Goal: Task Accomplishment & Management: Manage account settings

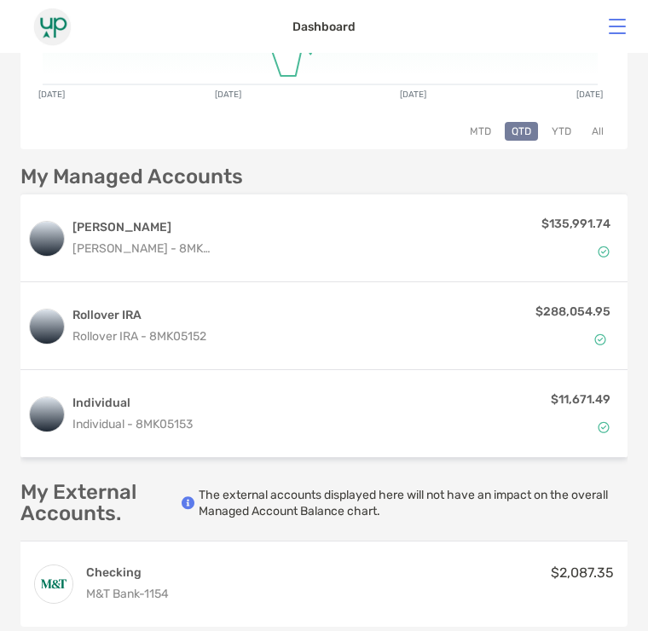
scroll to position [397, 0]
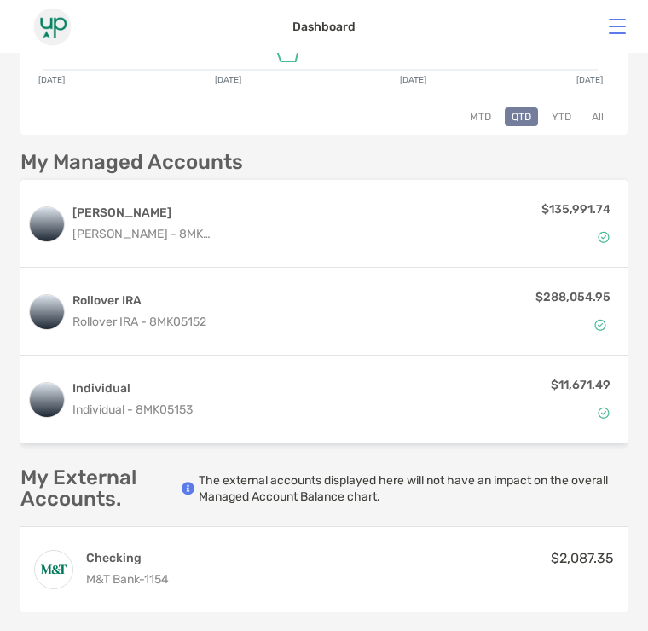
click at [581, 374] on p "$11,671.49" at bounding box center [581, 384] width 60 height 21
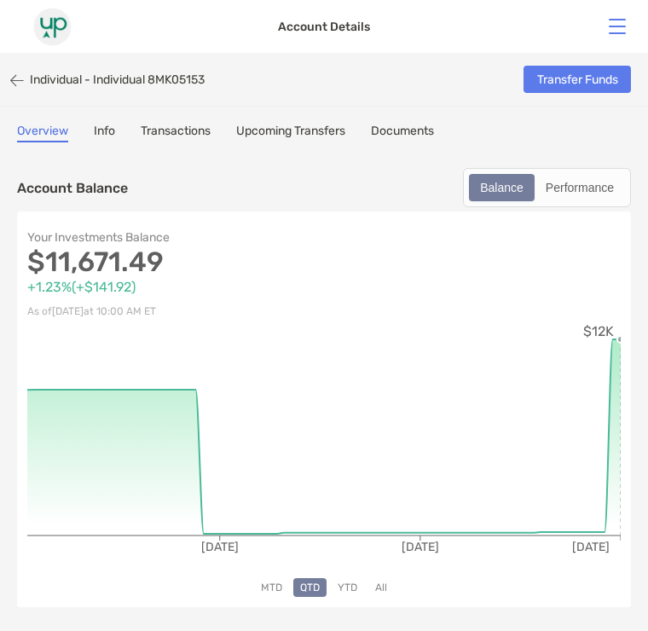
click at [176, 131] on link "Transactions" at bounding box center [176, 133] width 70 height 19
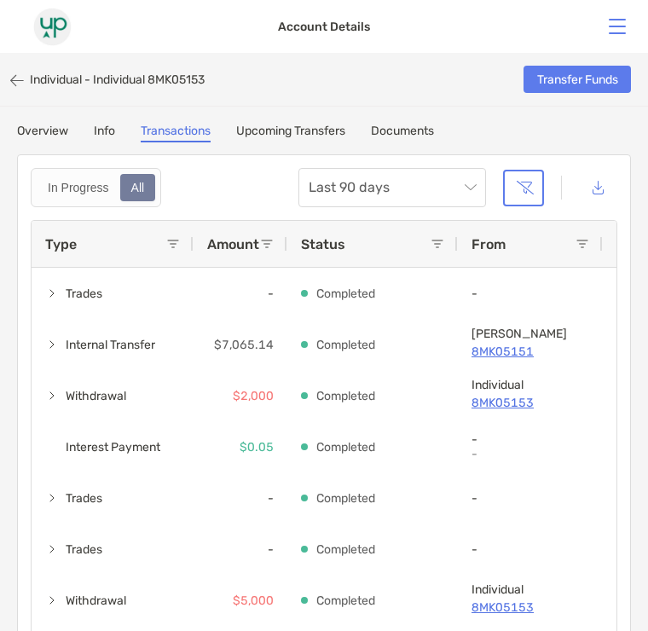
click at [26, 79] on button "button" at bounding box center [17, 80] width 26 height 26
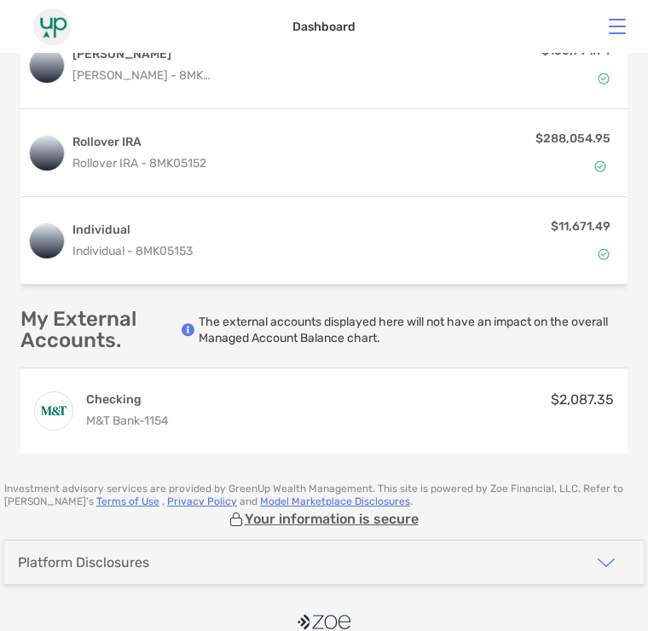
scroll to position [555, 0]
click at [342, 623] on img at bounding box center [324, 622] width 53 height 23
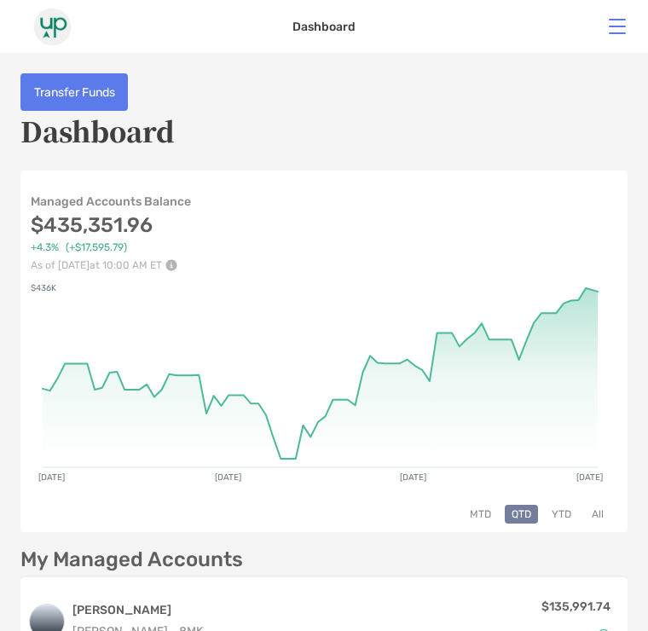
scroll to position [0, 0]
click at [614, 32] on button at bounding box center [617, 26] width 17 height 15
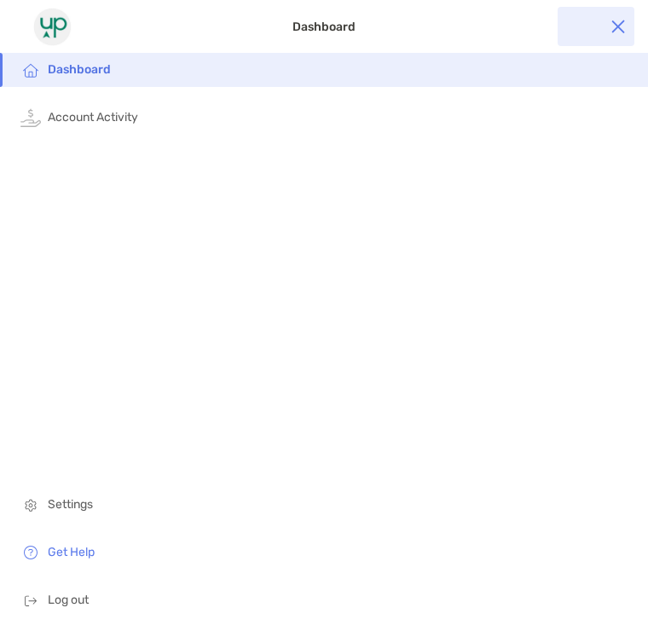
click at [63, 613] on span "Log out" at bounding box center [340, 600] width 585 height 34
